Goal: Task Accomplishment & Management: Use online tool/utility

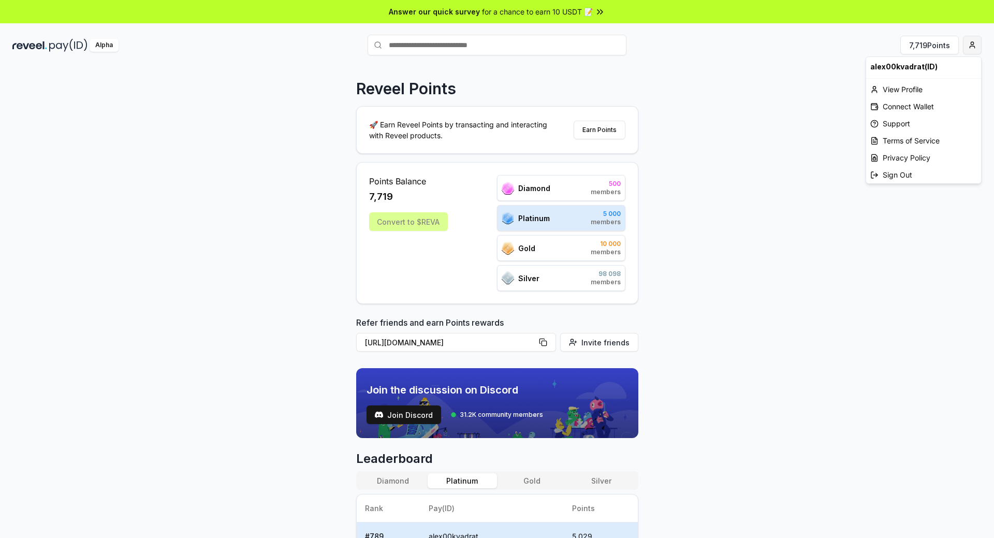
click at [975, 44] on html "Answer our quick survey for a chance to earn 10 USDT 📝 Alpha 7,719 Points Revee…" at bounding box center [497, 269] width 994 height 538
click at [818, 134] on html "Answer our quick survey for a chance to earn 10 USDT 📝 Alpha 7,719 Points Revee…" at bounding box center [497, 269] width 994 height 538
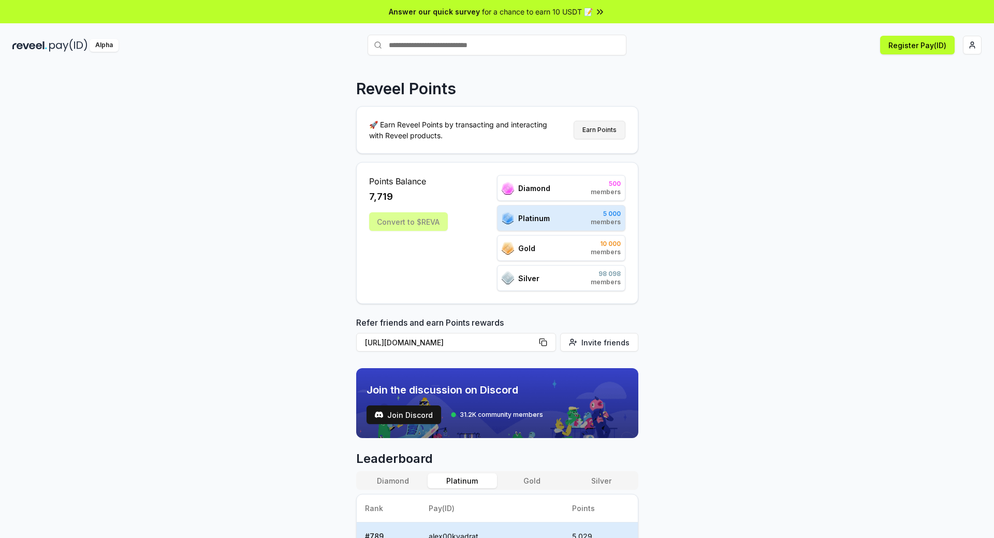
click at [595, 129] on button "Earn Points" at bounding box center [600, 130] width 52 height 19
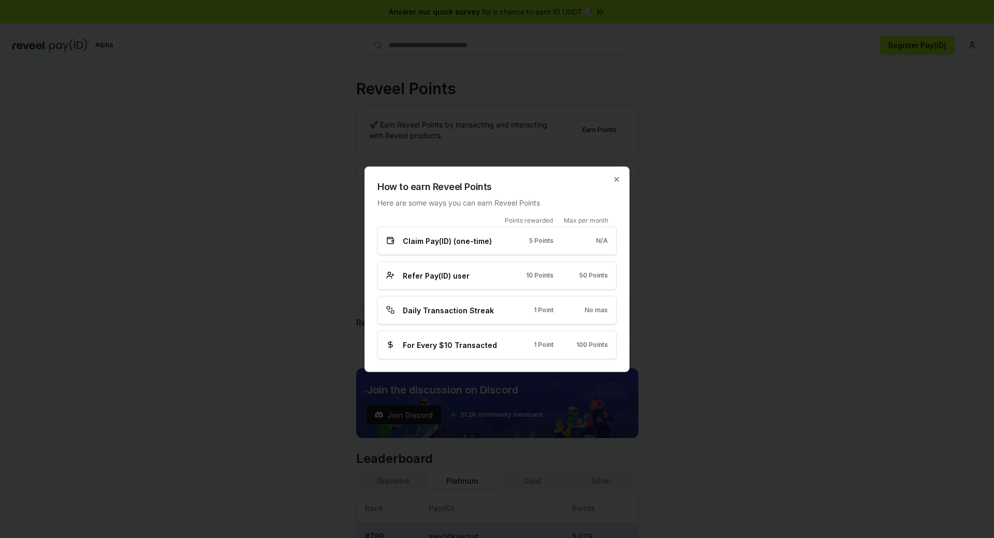
click at [610, 178] on div "How to earn Reveel Points Here are some ways you can earn Reveel Points Points …" at bounding box center [496, 269] width 265 height 206
click at [617, 179] on icon "button" at bounding box center [617, 179] width 4 height 4
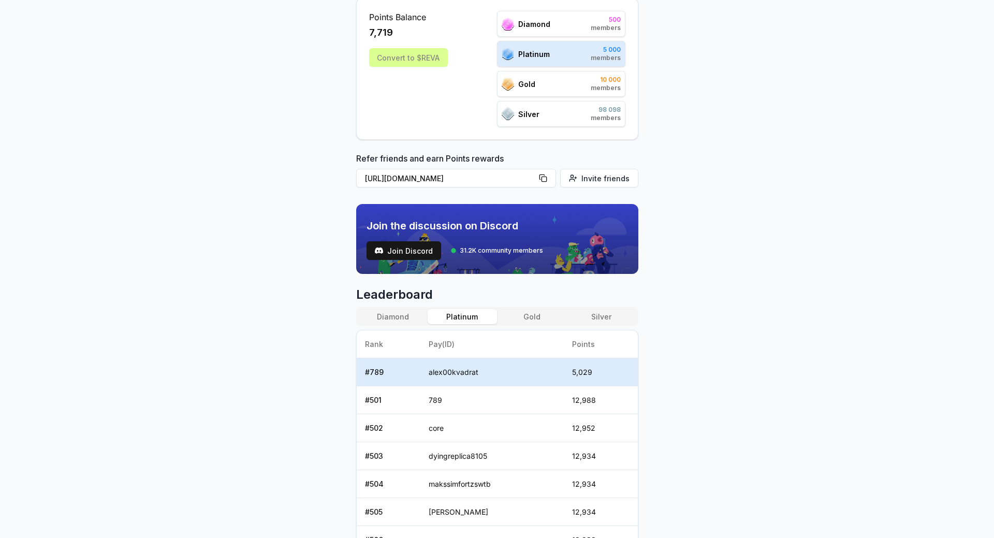
scroll to position [207, 0]
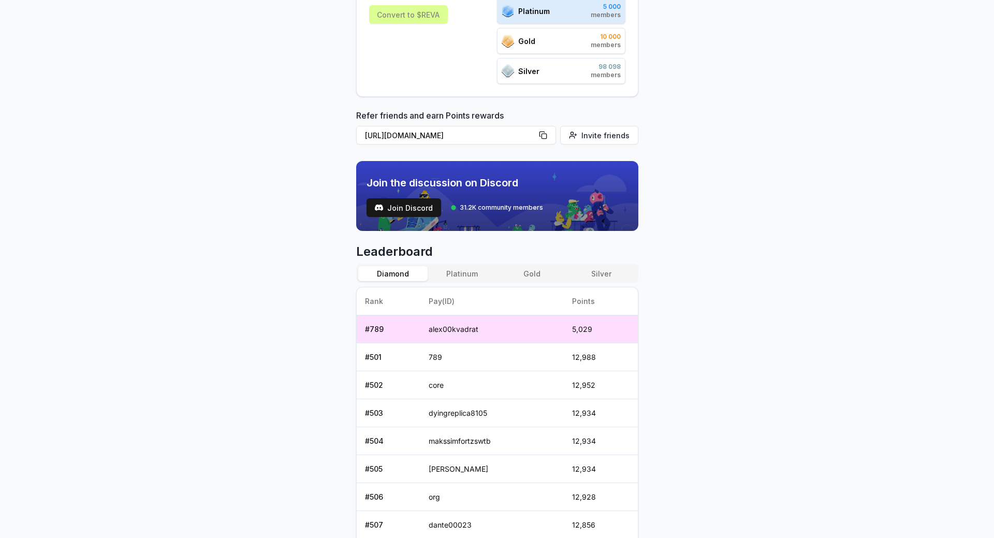
click at [391, 271] on button "Diamond" at bounding box center [392, 273] width 69 height 15
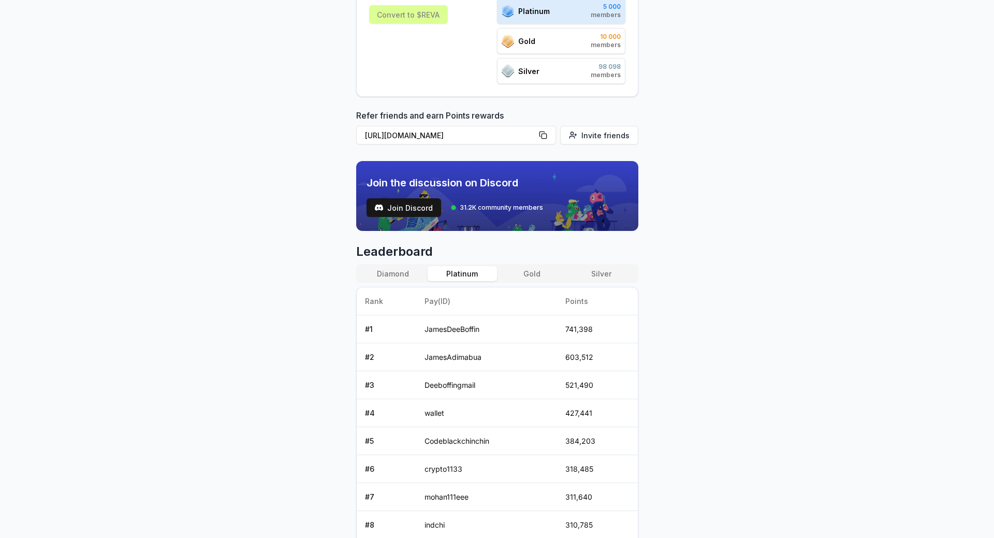
click at [471, 273] on button "Platinum" at bounding box center [462, 273] width 69 height 15
